Goal: Task Accomplishment & Management: Use online tool/utility

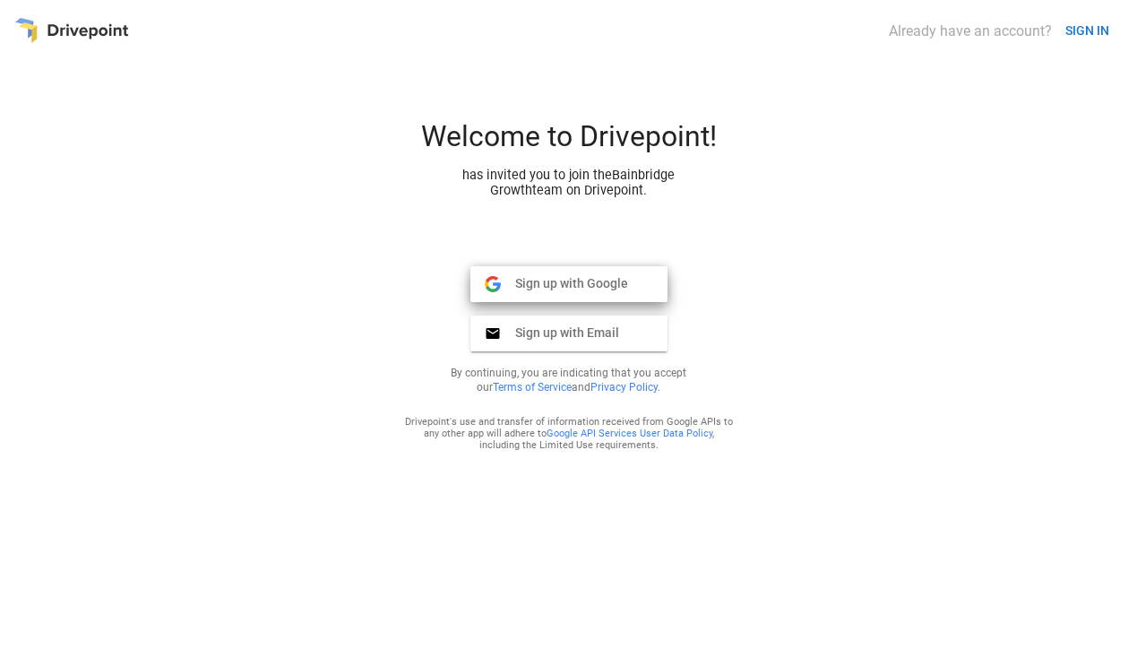
click at [578, 286] on span "Sign up with Google" at bounding box center [564, 283] width 127 height 16
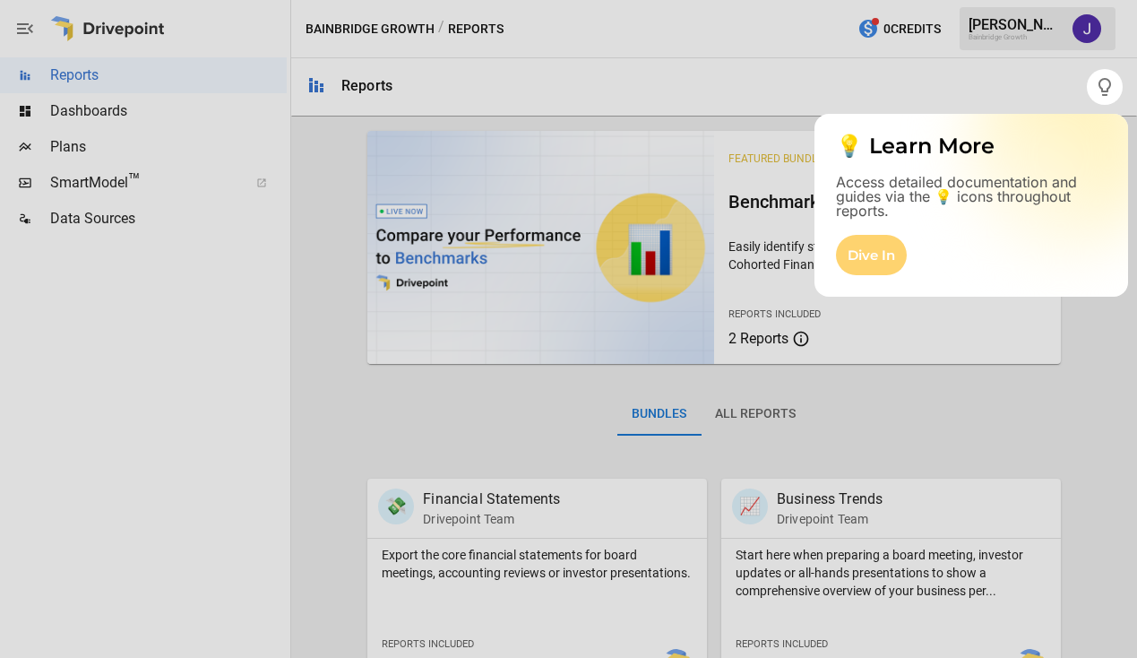
click at [869, 255] on div "Dive In" at bounding box center [871, 255] width 71 height 40
